Goal: Task Accomplishment & Management: Complete application form

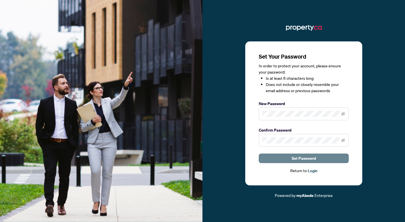
click at [301, 162] on span "Set Password" at bounding box center [304, 157] width 24 height 9
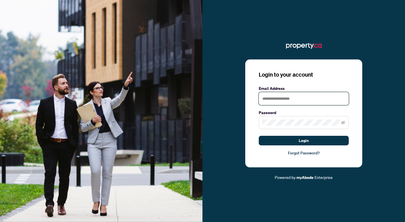
click at [291, 98] on input "text" at bounding box center [304, 98] width 90 height 13
type input "**********"
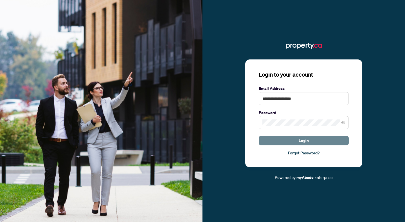
click at [298, 142] on button "Login" at bounding box center [304, 140] width 90 height 10
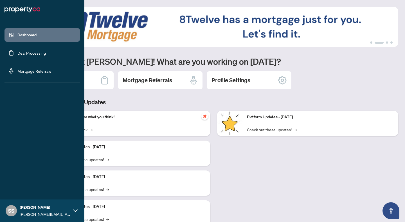
click at [38, 55] on link "Deal Processing" at bounding box center [31, 52] width 28 height 5
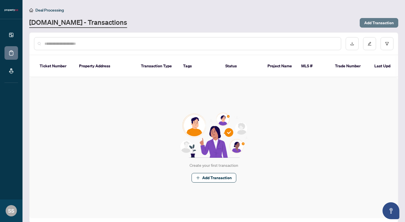
click at [385, 23] on span "Add Transaction" at bounding box center [379, 22] width 30 height 9
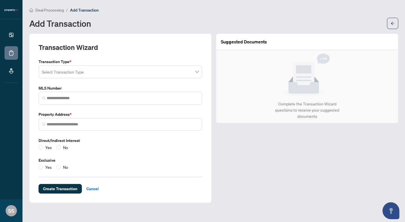
click at [65, 72] on input "search" at bounding box center [118, 72] width 152 height 12
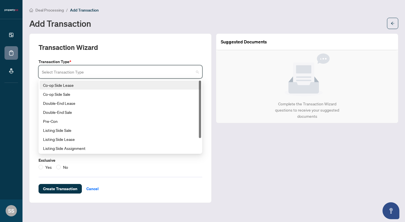
click at [75, 85] on div "Co-op Side Lease" at bounding box center [120, 85] width 155 height 6
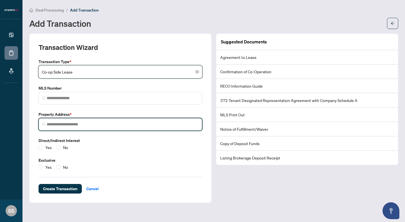
click at [57, 125] on input "search" at bounding box center [123, 124] width 152 height 6
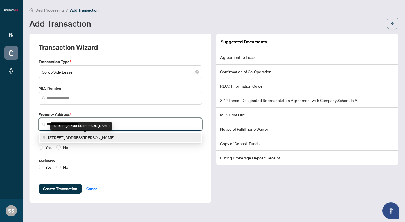
click at [73, 137] on span "[STREET_ADDRESS][PERSON_NAME]" at bounding box center [81, 137] width 66 height 6
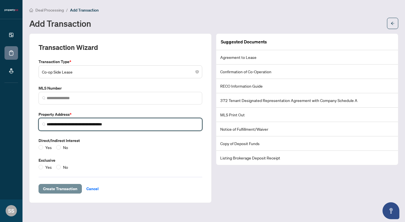
type input "**********"
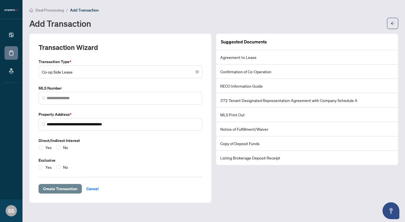
click at [61, 188] on span "Create Transaction" at bounding box center [60, 188] width 34 height 9
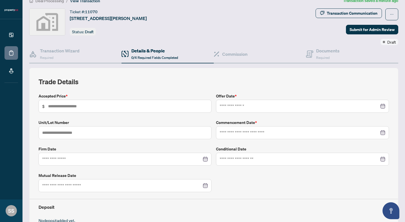
scroll to position [8, 0]
